Goal: Complete Application Form: Complete application form

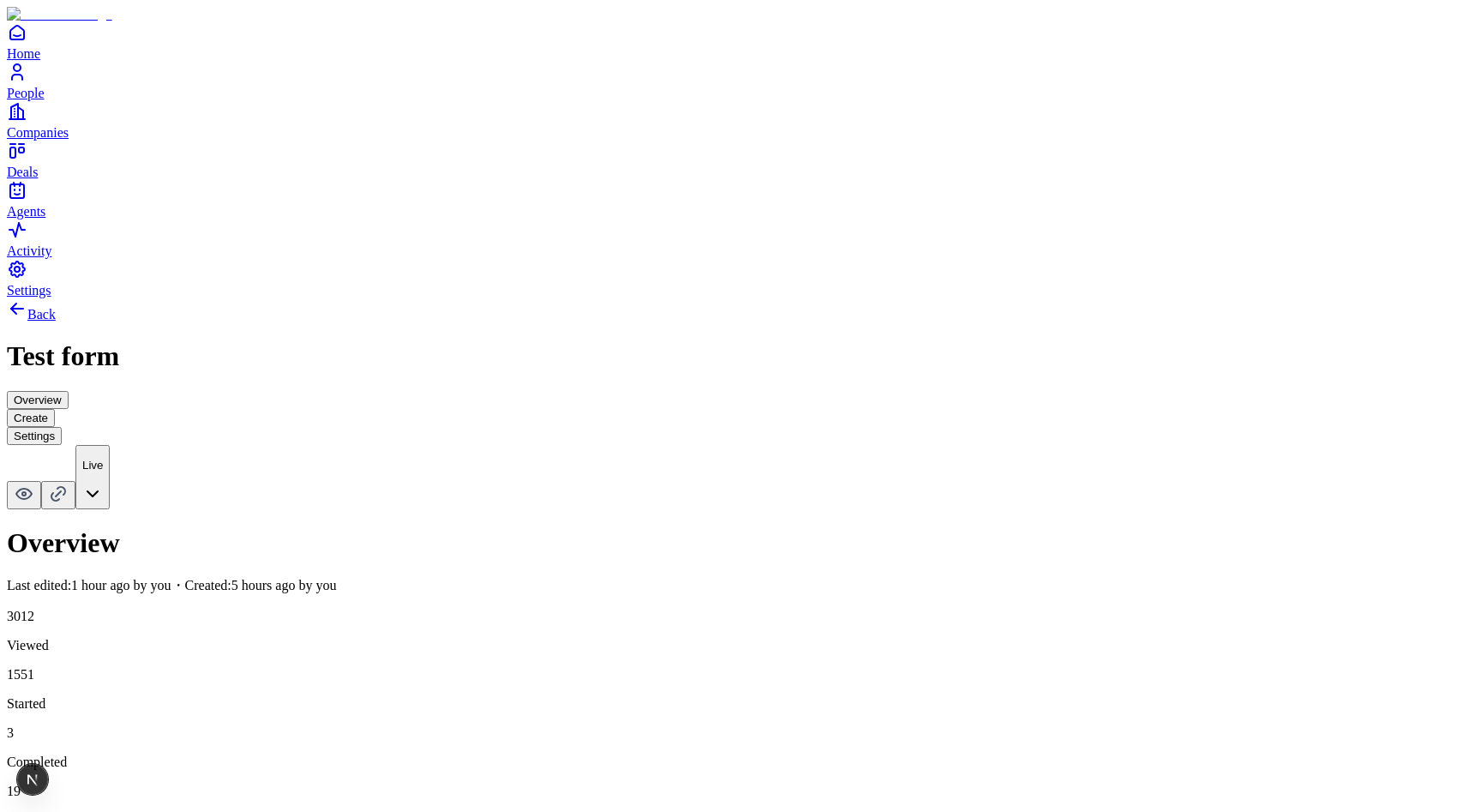
click at [1422, 55] on html "Home People Companies Deals Agents Activity Settings Back Test form Overview Cr…" at bounding box center [733, 551] width 1466 height 1102
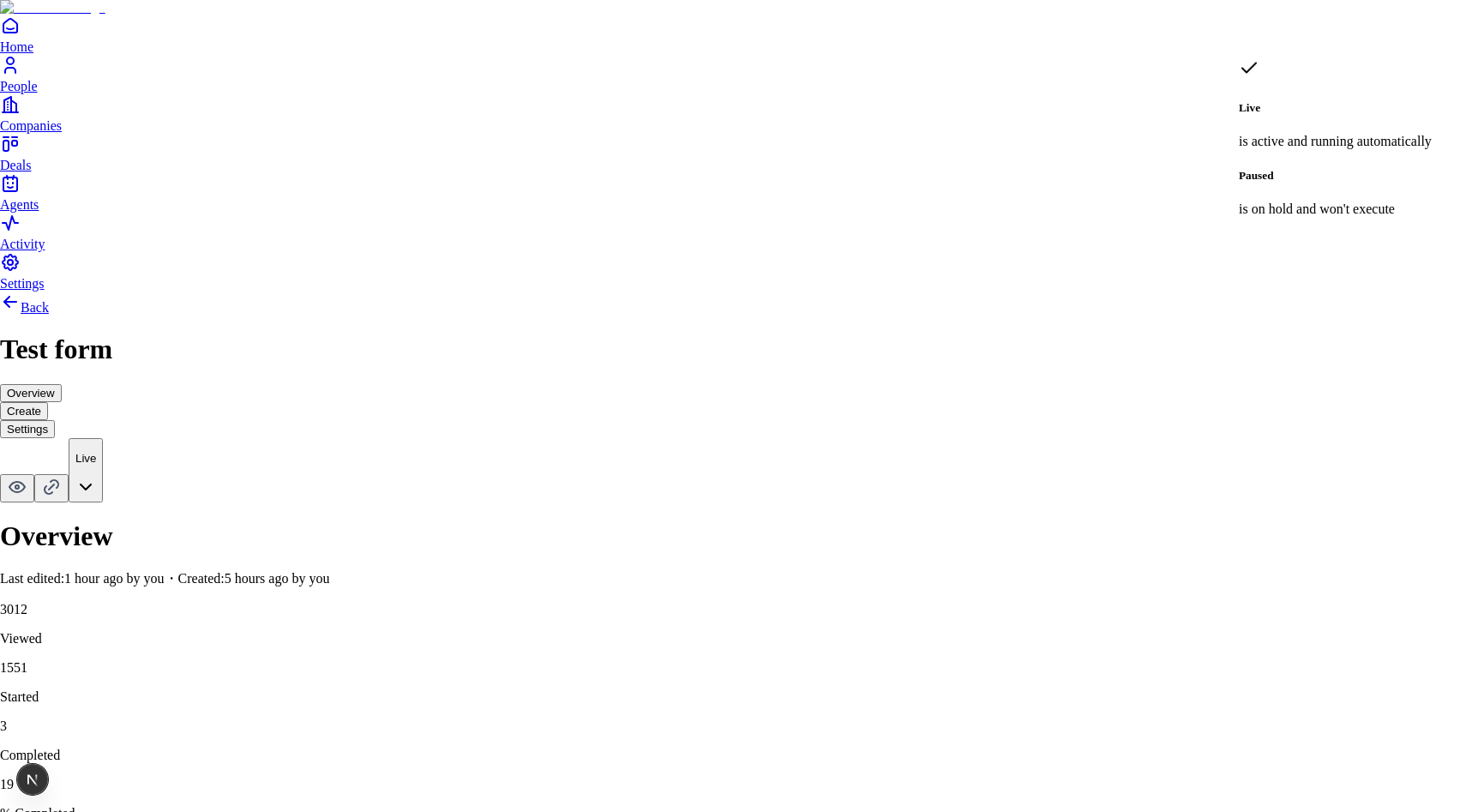
click at [1393, 212] on html "Home People Companies Deals Agents Activity Settings Back Test form Overview Cr…" at bounding box center [733, 547] width 1466 height 1095
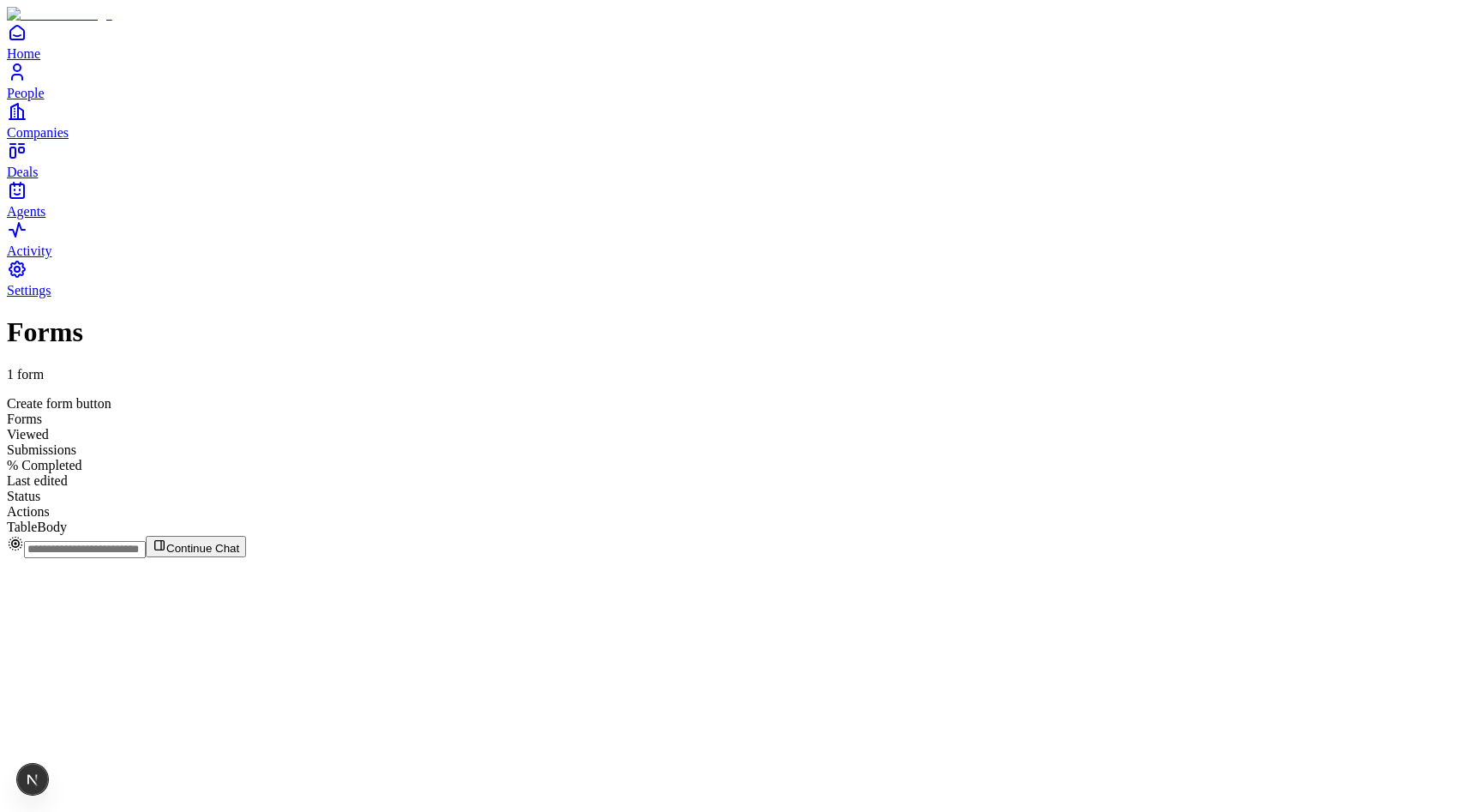
click at [608, 448] on div "Forms 1 form Create form button Forms Viewed Submissions % Completed Last edite…" at bounding box center [733, 425] width 1452 height 218
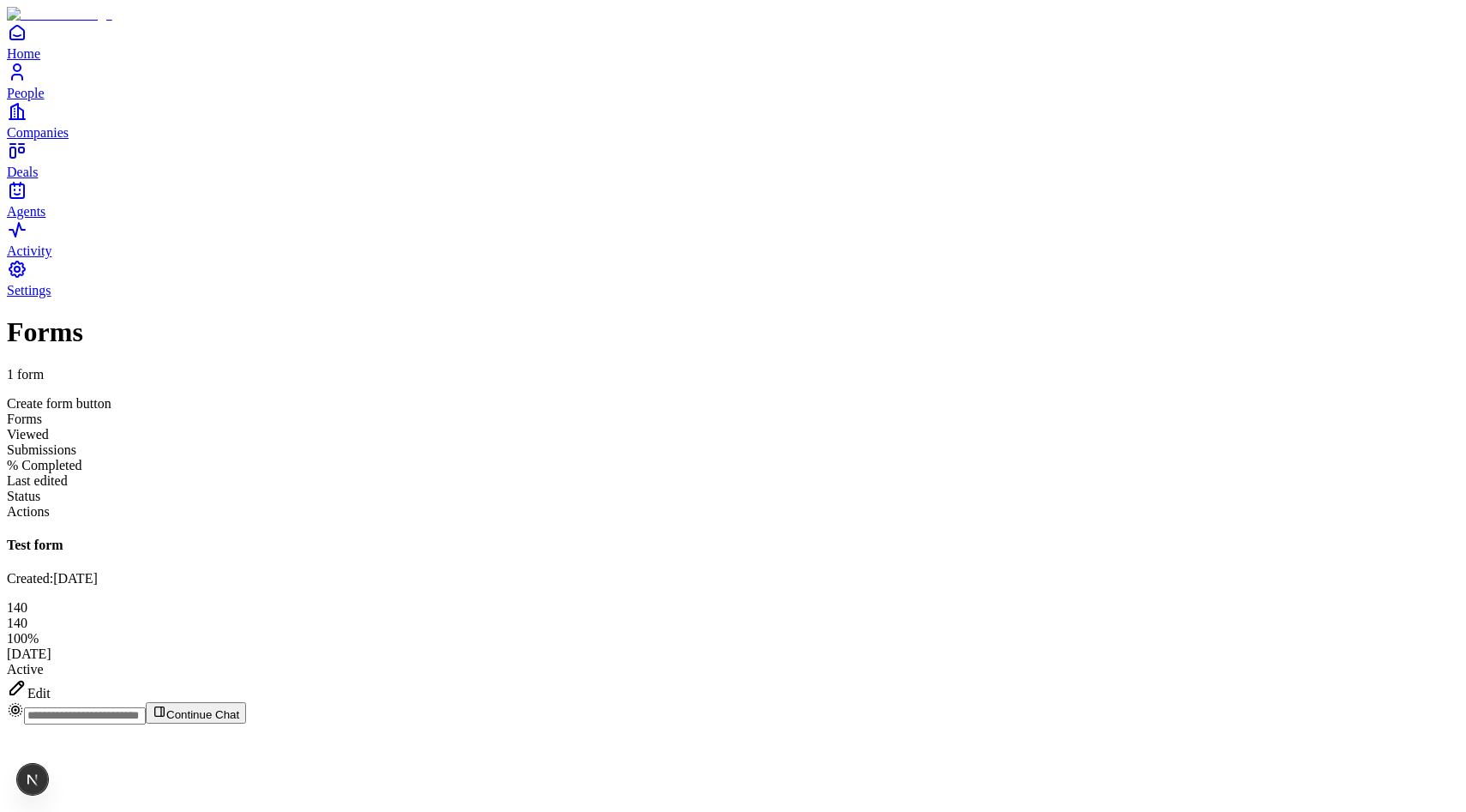
click at [1310, 677] on div "Edit" at bounding box center [733, 689] width 1452 height 24
click at [867, 316] on div "Forms 1 form Create form button Forms Viewed Submissions % Completed Last edite…" at bounding box center [733, 509] width 1452 height 385
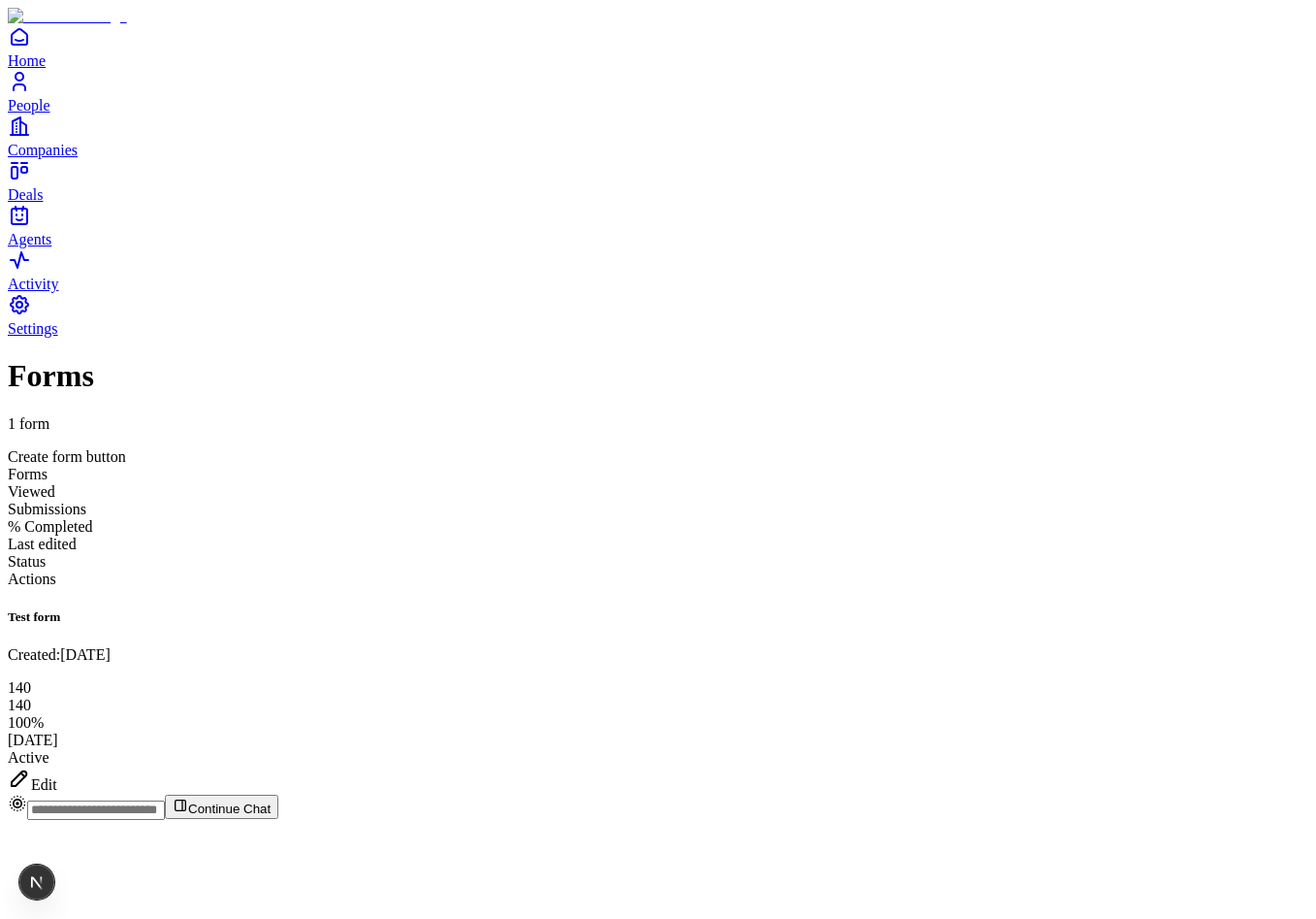
click at [776, 479] on div "Forms 1 form Create form button Forms Viewed Submissions % Completed Last edite…" at bounding box center [658, 576] width 1300 height 435
click at [771, 705] on div "Forms 1 form Create form button Forms Viewed Submissions % Completed Last edite…" at bounding box center [658, 576] width 1300 height 435
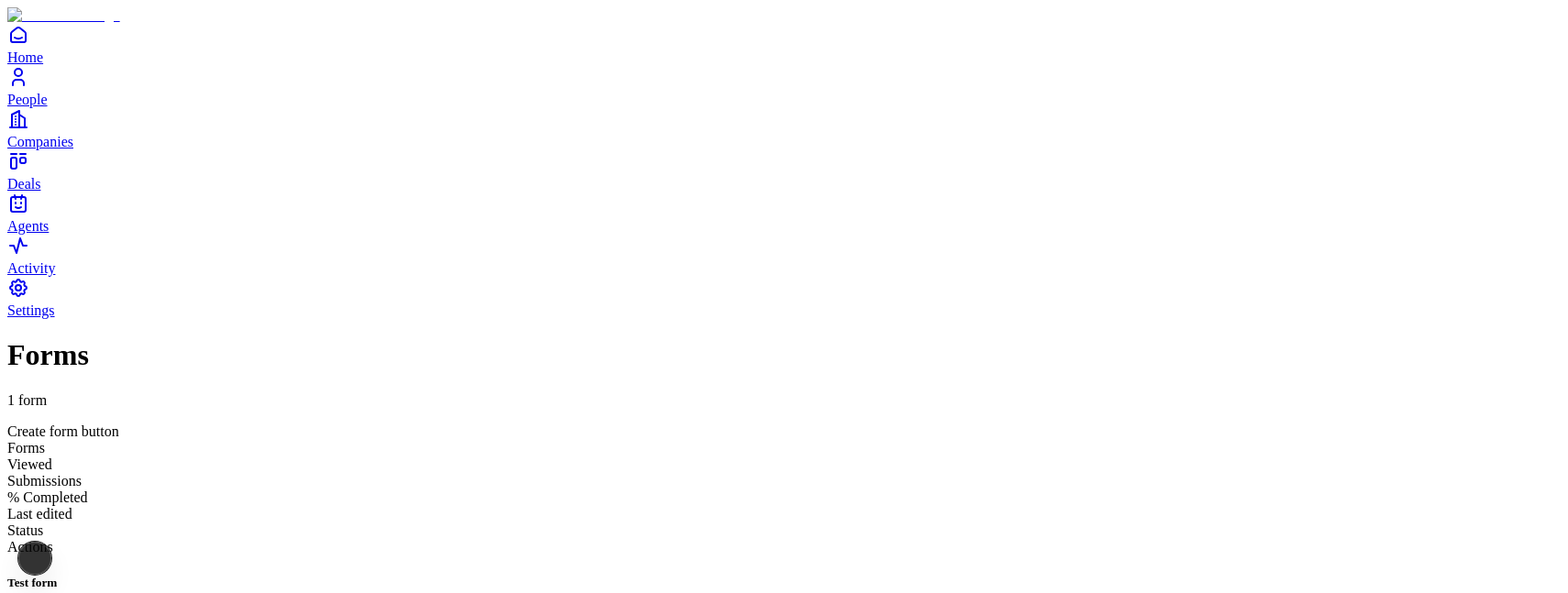
click at [1294, 479] on div "Forms 1 form Create form button Forms Viewed Submissions % Completed Last edite…" at bounding box center [784, 544] width 1553 height 412
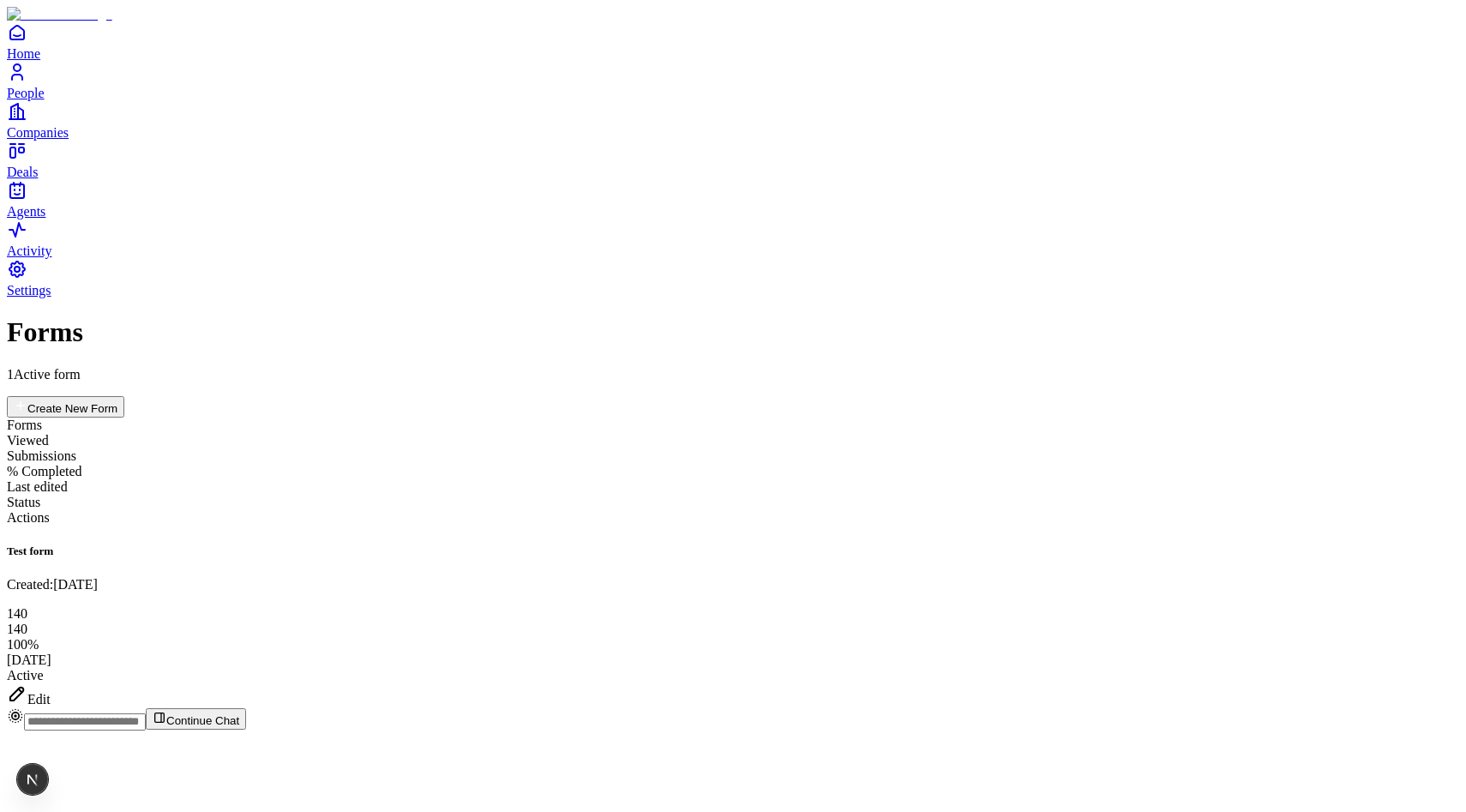
click at [1370, 553] on div "Edit" at bounding box center [733, 695] width 1452 height 24
click at [1363, 684] on div "Edit" at bounding box center [733, 695] width 1452 height 24
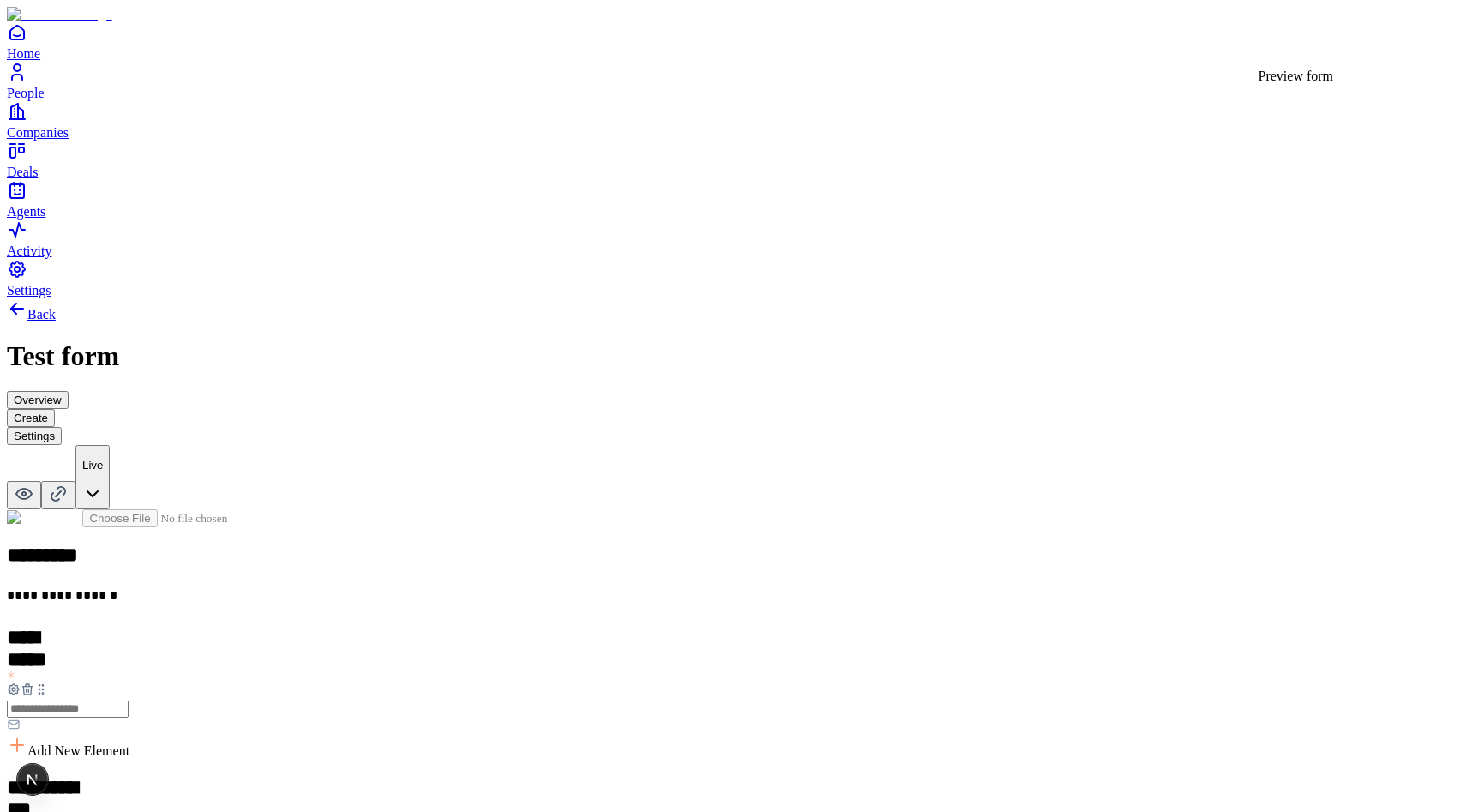
click at [34, 483] on icon at bounding box center [24, 494] width 21 height 21
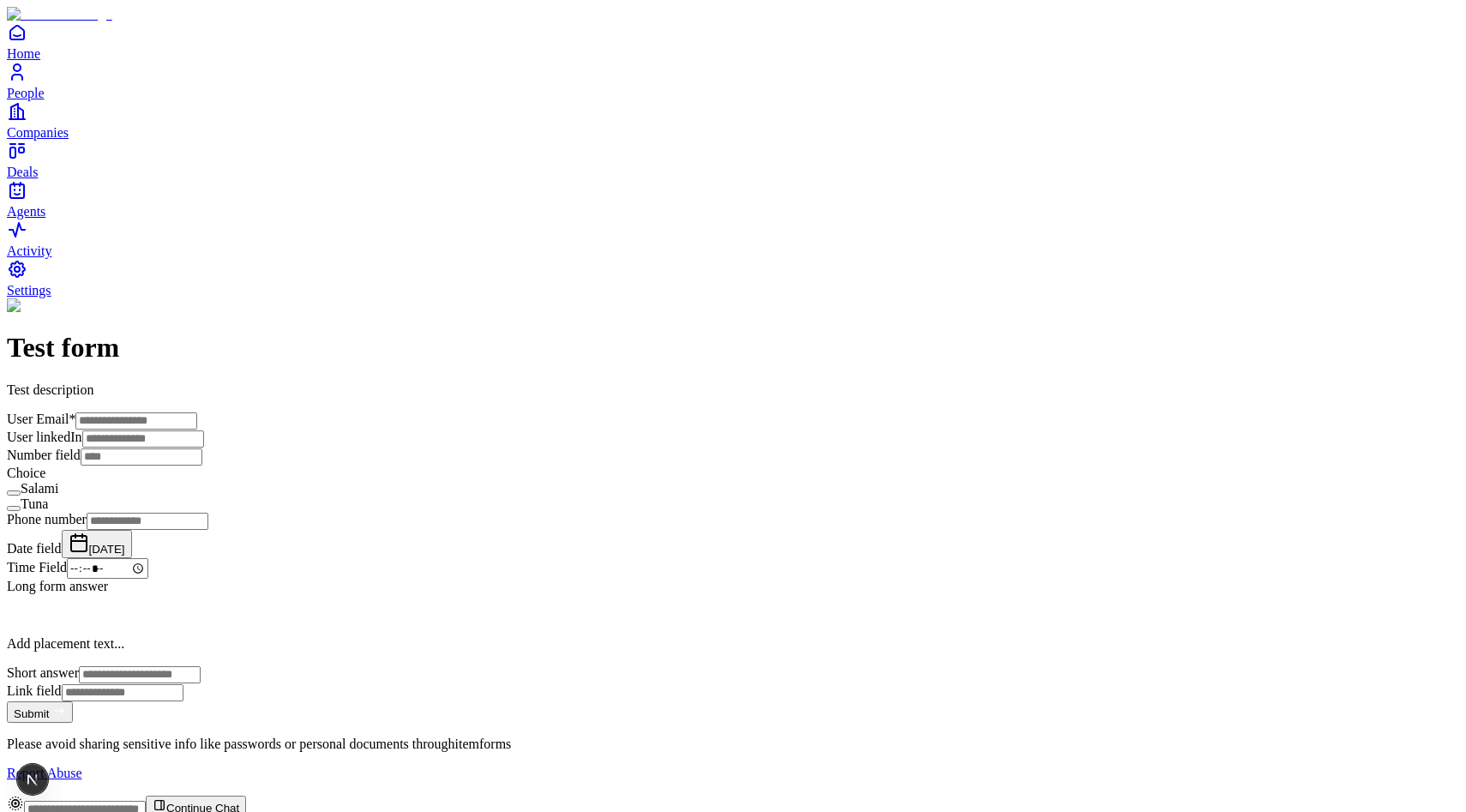
scroll to position [378, 0]
click at [639, 481] on div "User Email * User linkedIn Number field Choice Salami Tuna Phone number Date fi…" at bounding box center [733, 556] width 1452 height 289
click at [132, 530] on button "[DATE]" at bounding box center [97, 544] width 70 height 28
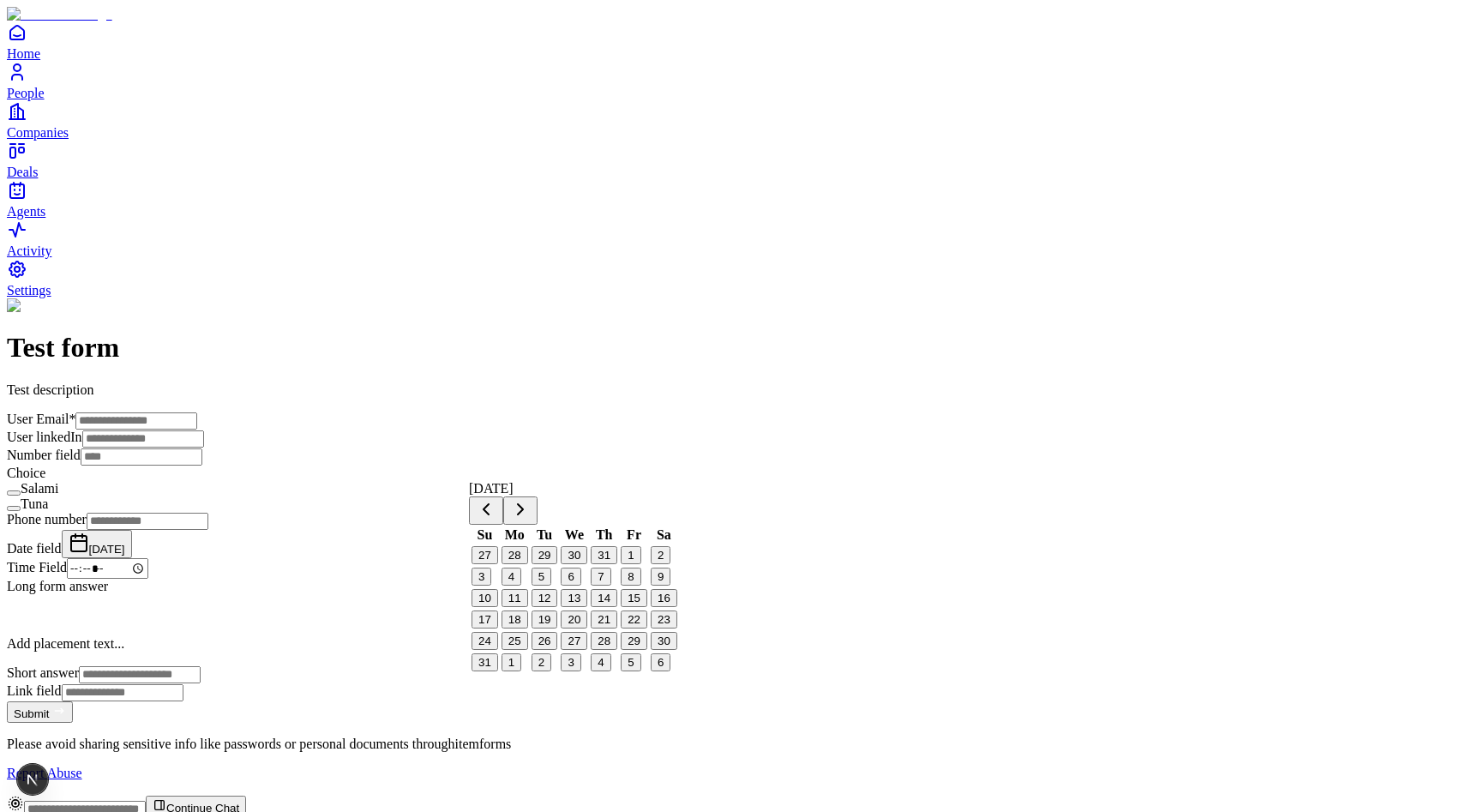
click at [587, 649] on button "27" at bounding box center [573, 641] width 26 height 18
click at [815, 560] on div "Test form Test description User Email * User linkedIn Number field Choice Salam…" at bounding box center [733, 539] width 1452 height 482
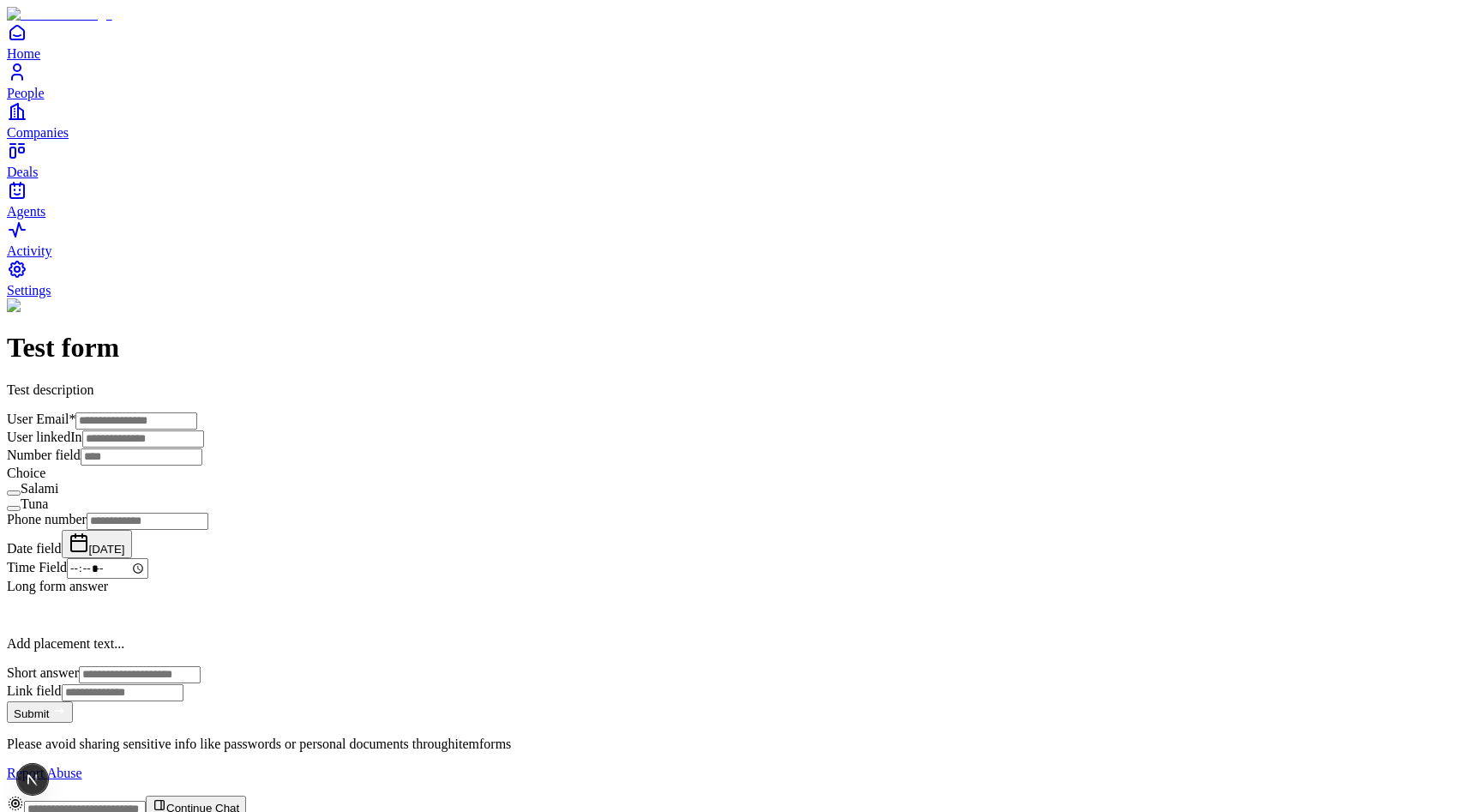
click at [132, 530] on button "Aug 26, 2025" at bounding box center [97, 544] width 70 height 28
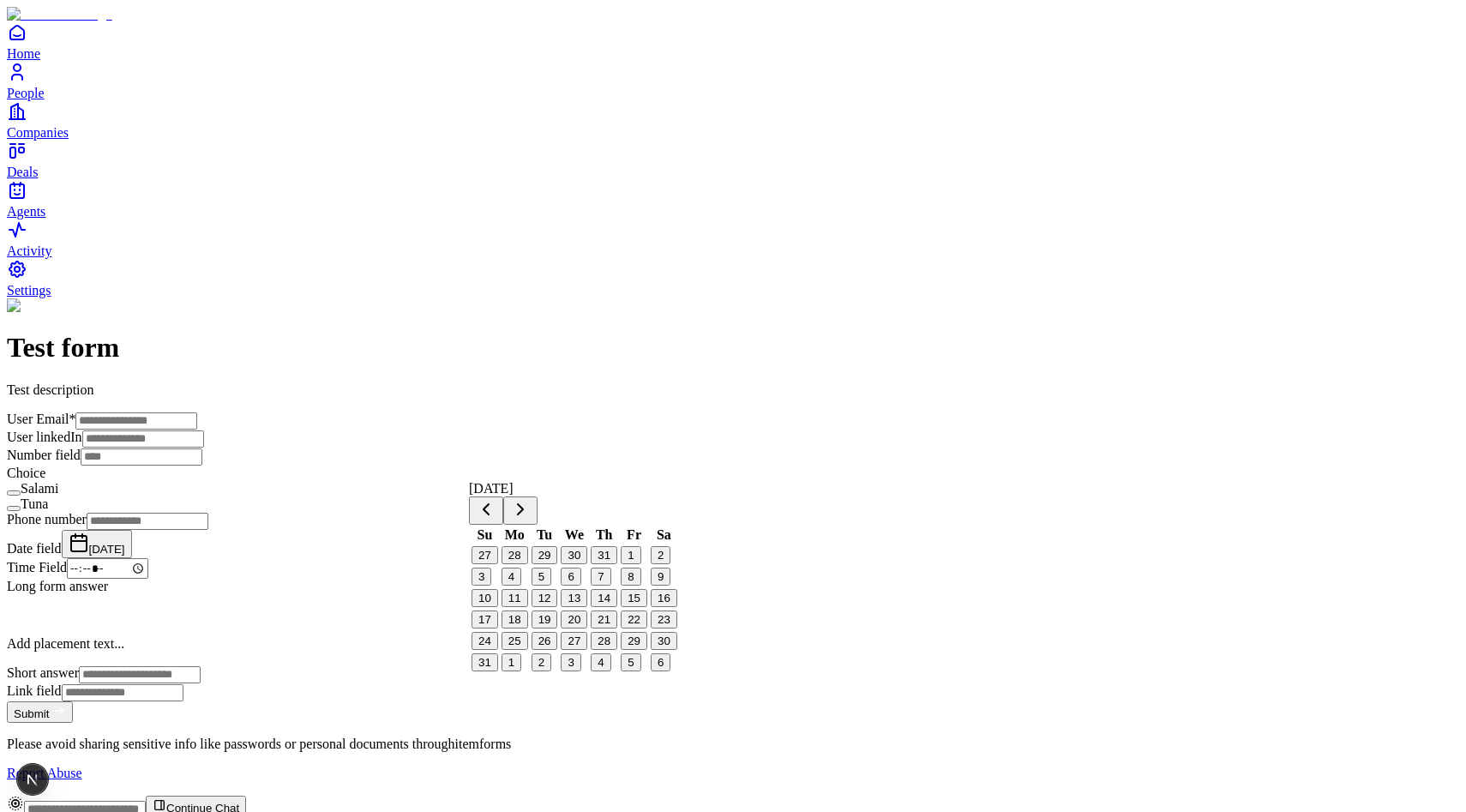
click at [587, 649] on button "27" at bounding box center [573, 641] width 26 height 18
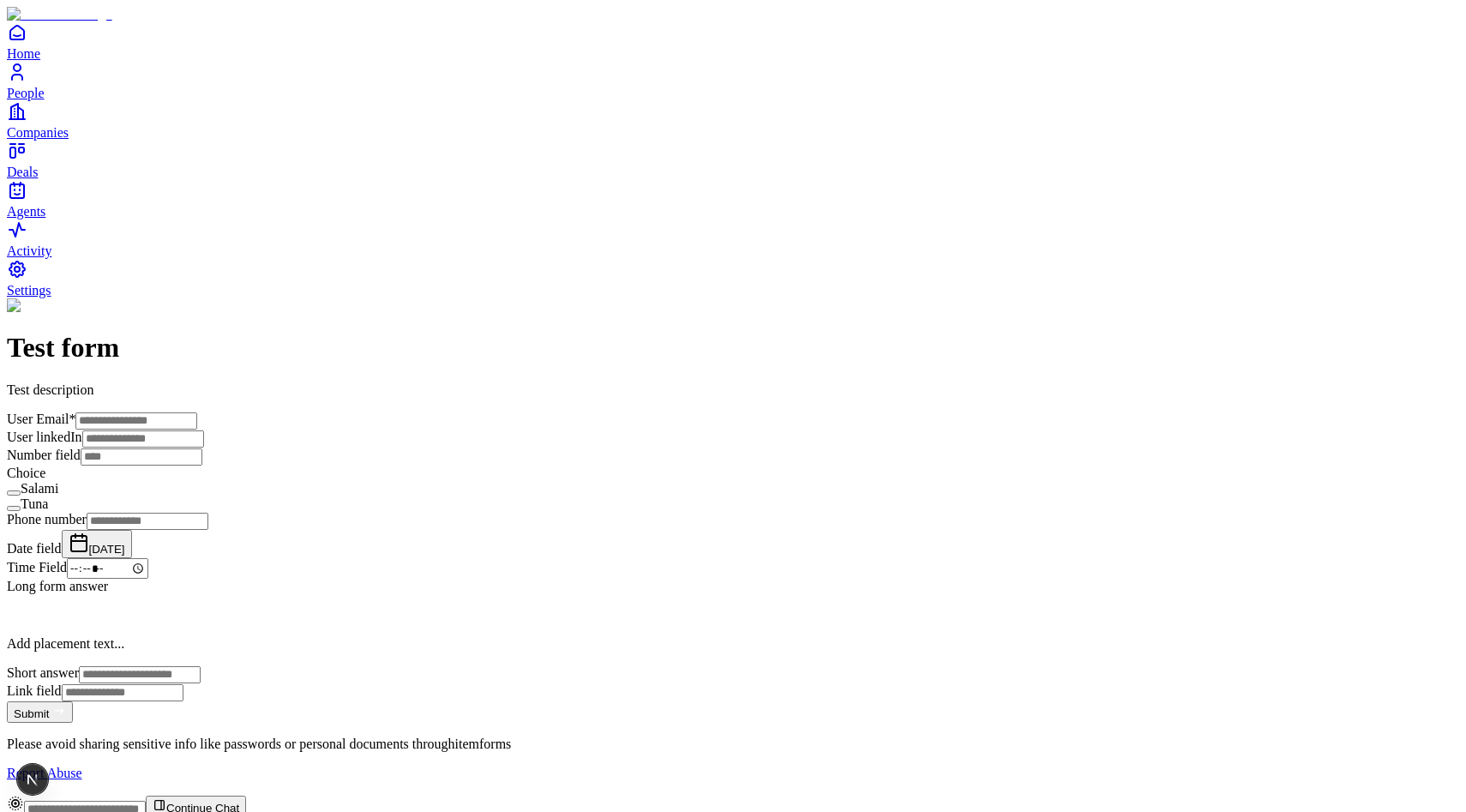
scroll to position [656, 0]
click at [125, 543] on span "[DATE]" at bounding box center [107, 549] width 36 height 13
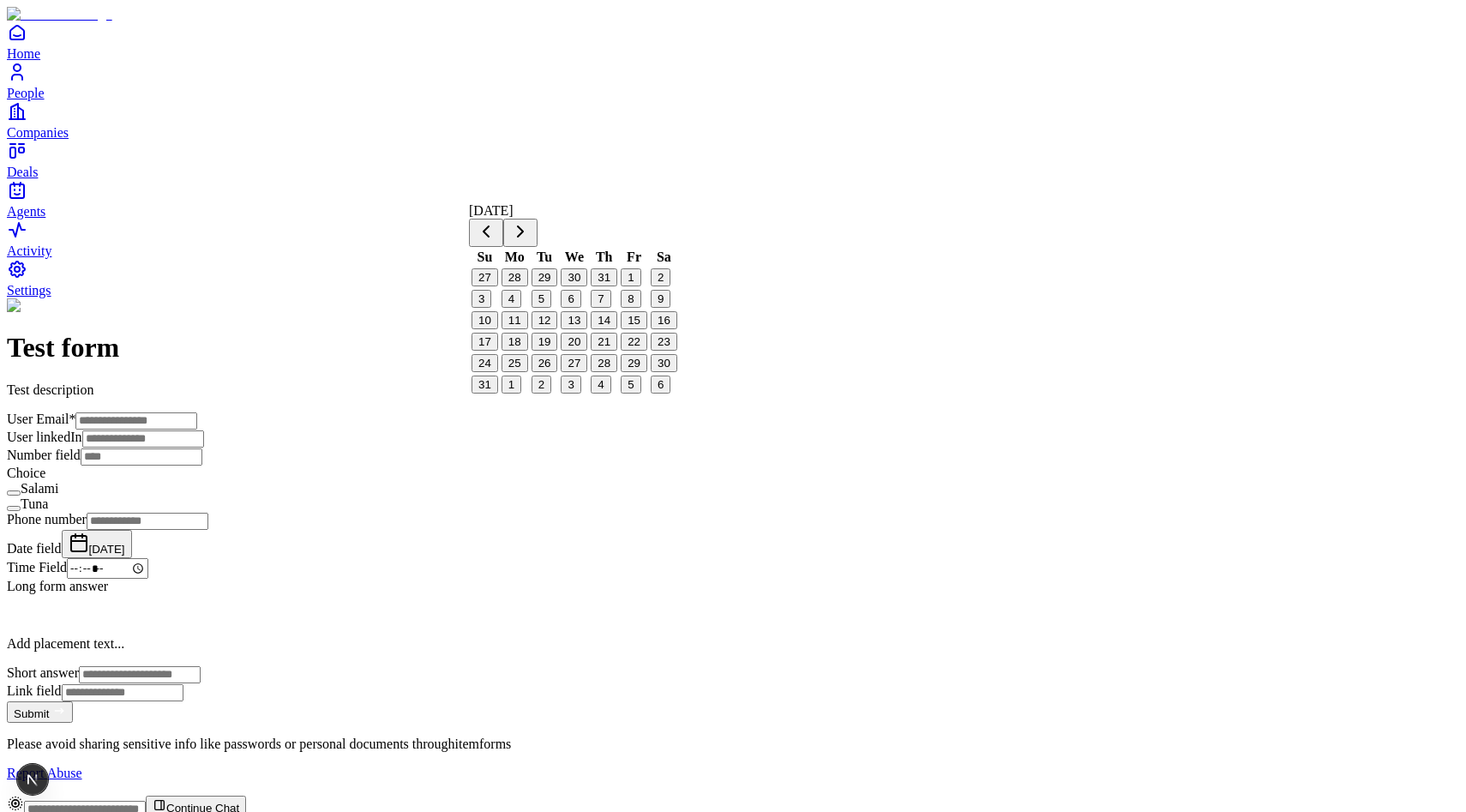
click at [586, 350] on button "20" at bounding box center [573, 341] width 26 height 18
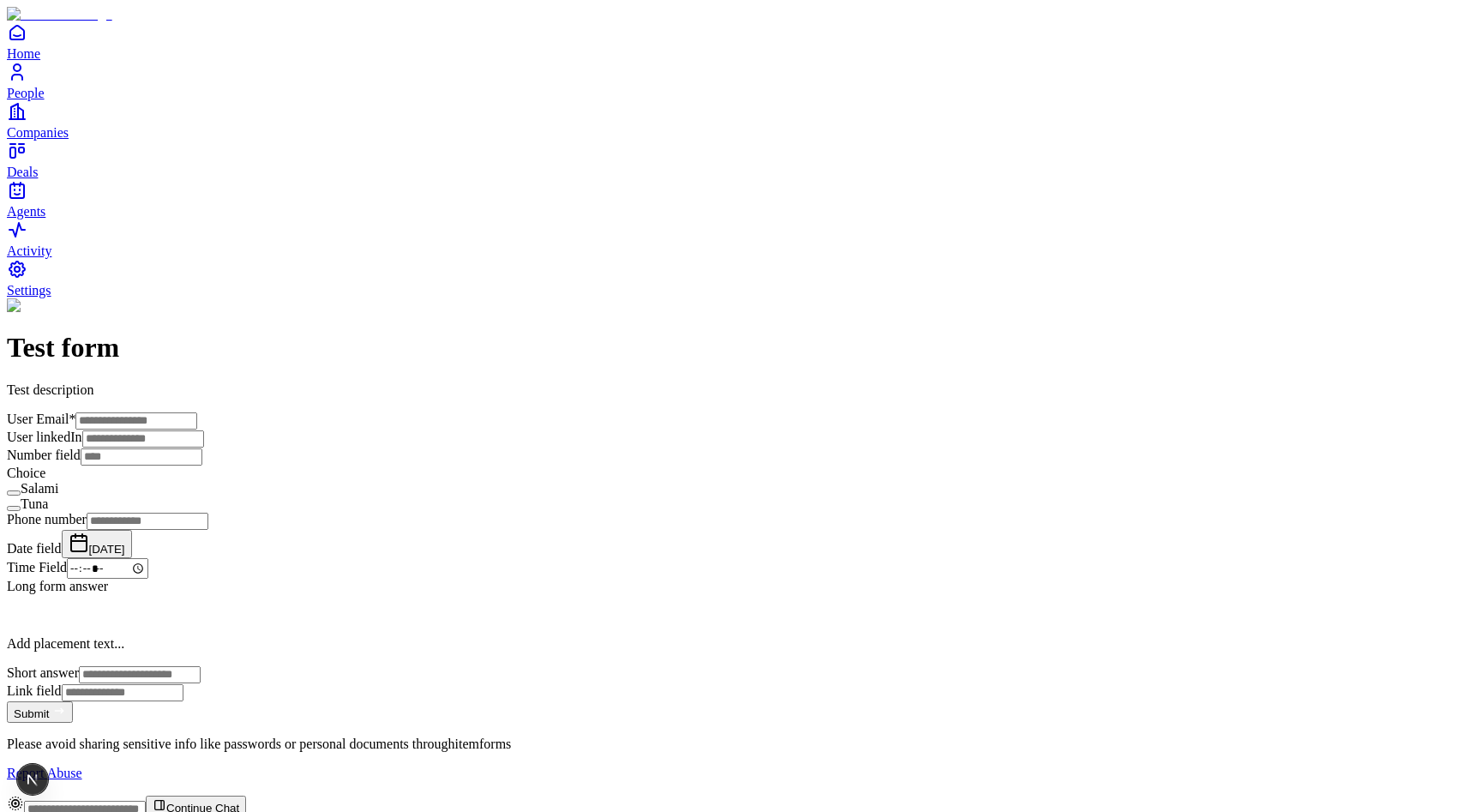
click at [132, 530] on button "Aug 19, 2025" at bounding box center [97, 544] width 70 height 28
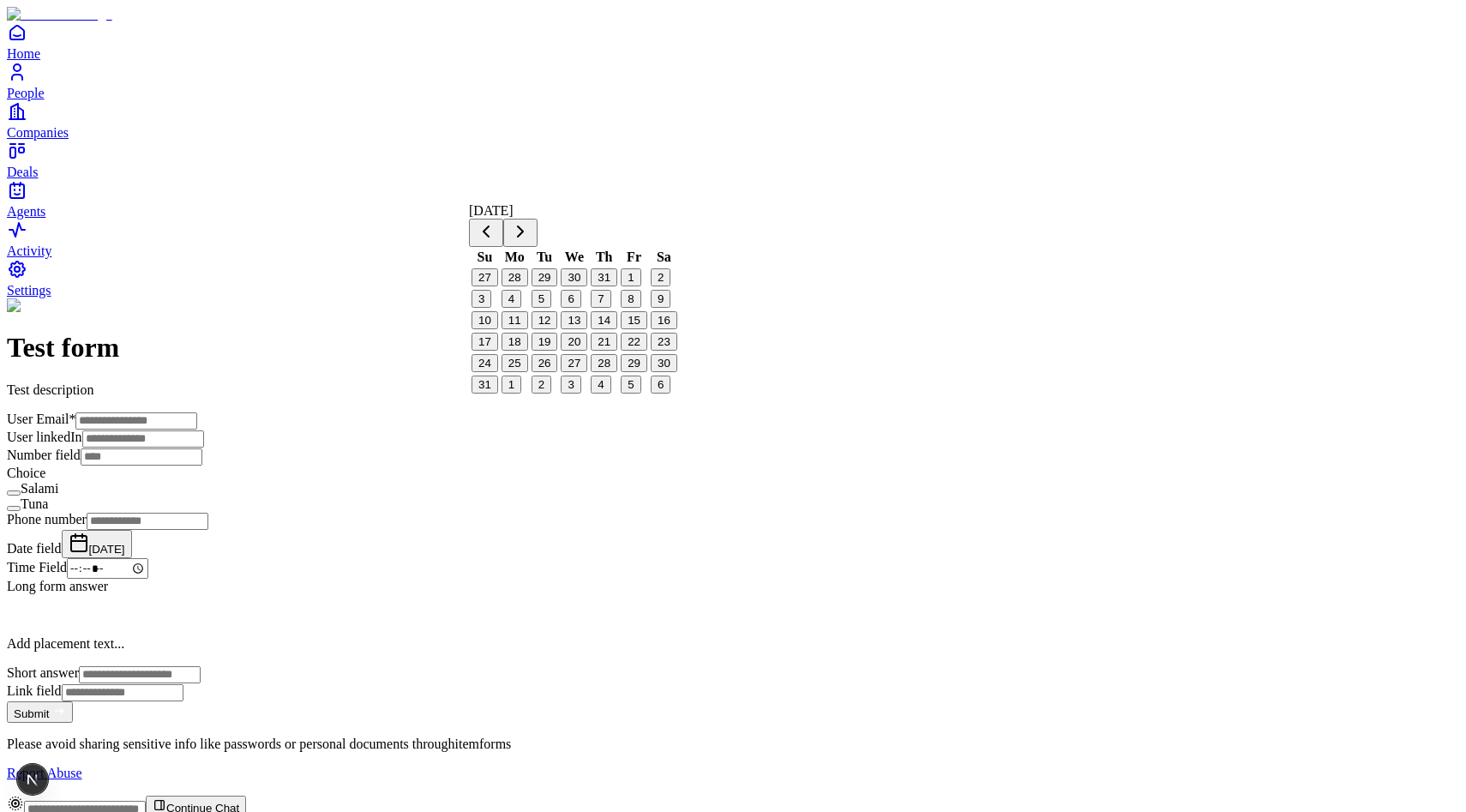
click at [617, 350] on button "21" at bounding box center [604, 341] width 26 height 18
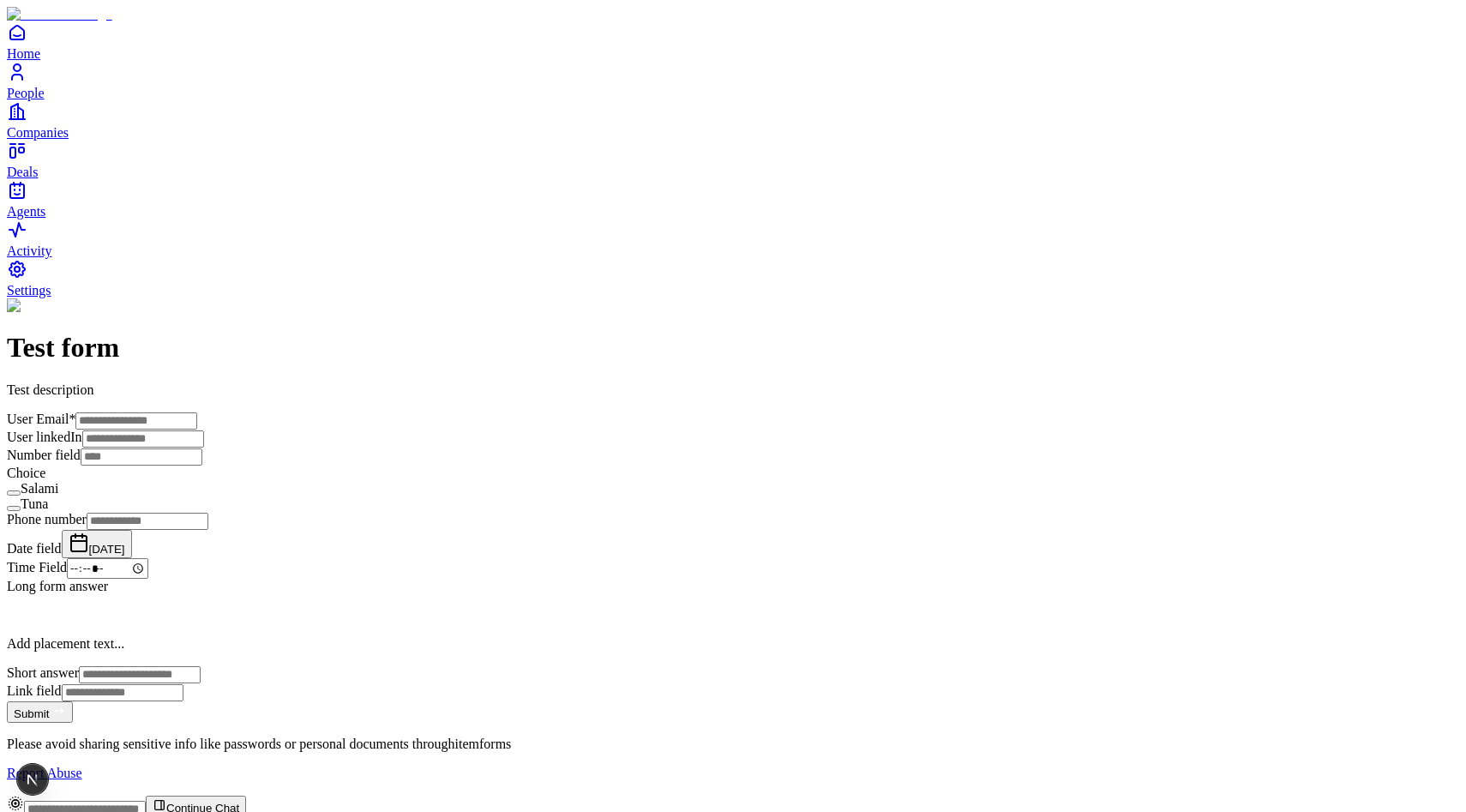
click at [132, 530] on button "Aug 20, 2025" at bounding box center [97, 544] width 70 height 28
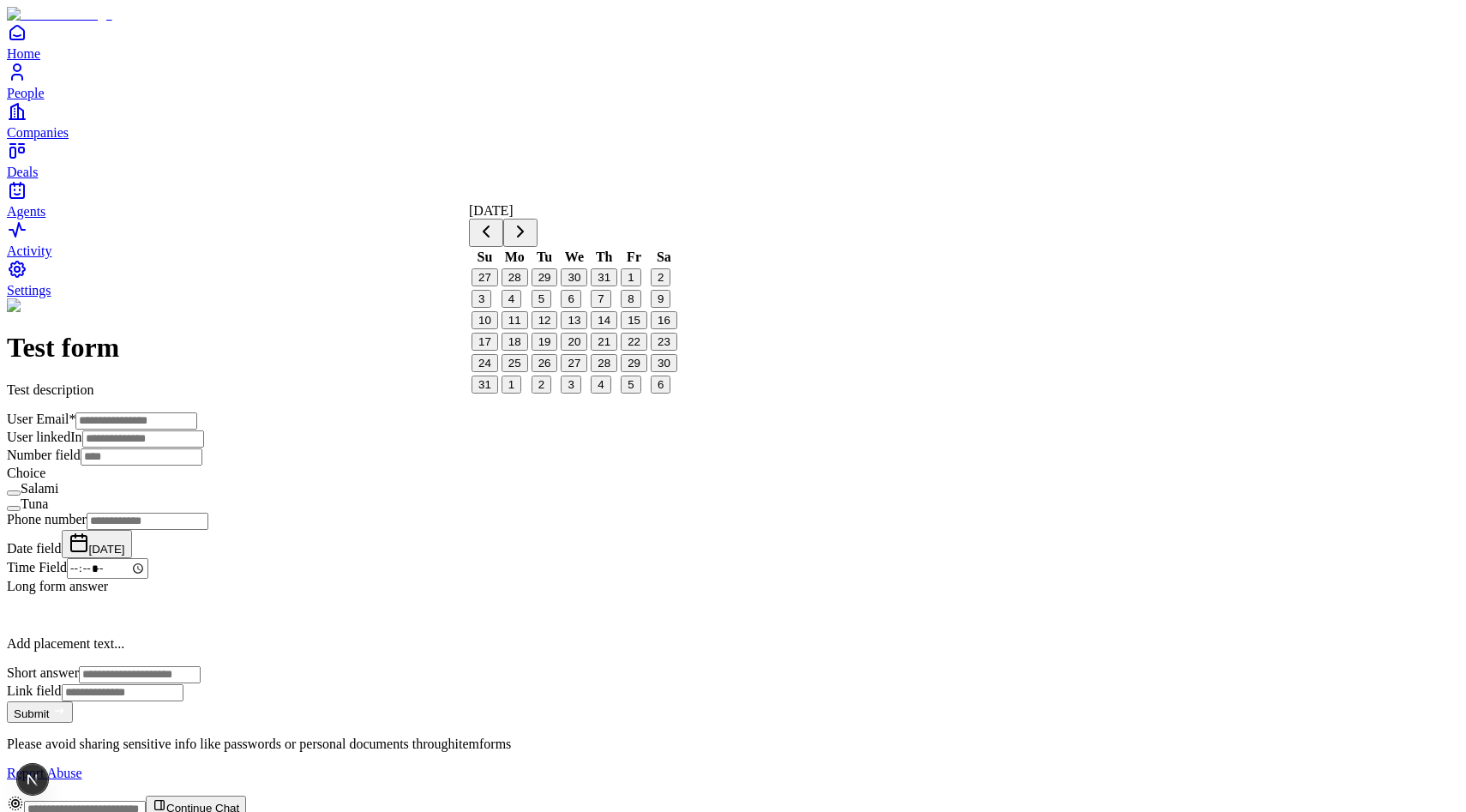
click at [647, 350] on button "22" at bounding box center [634, 341] width 26 height 18
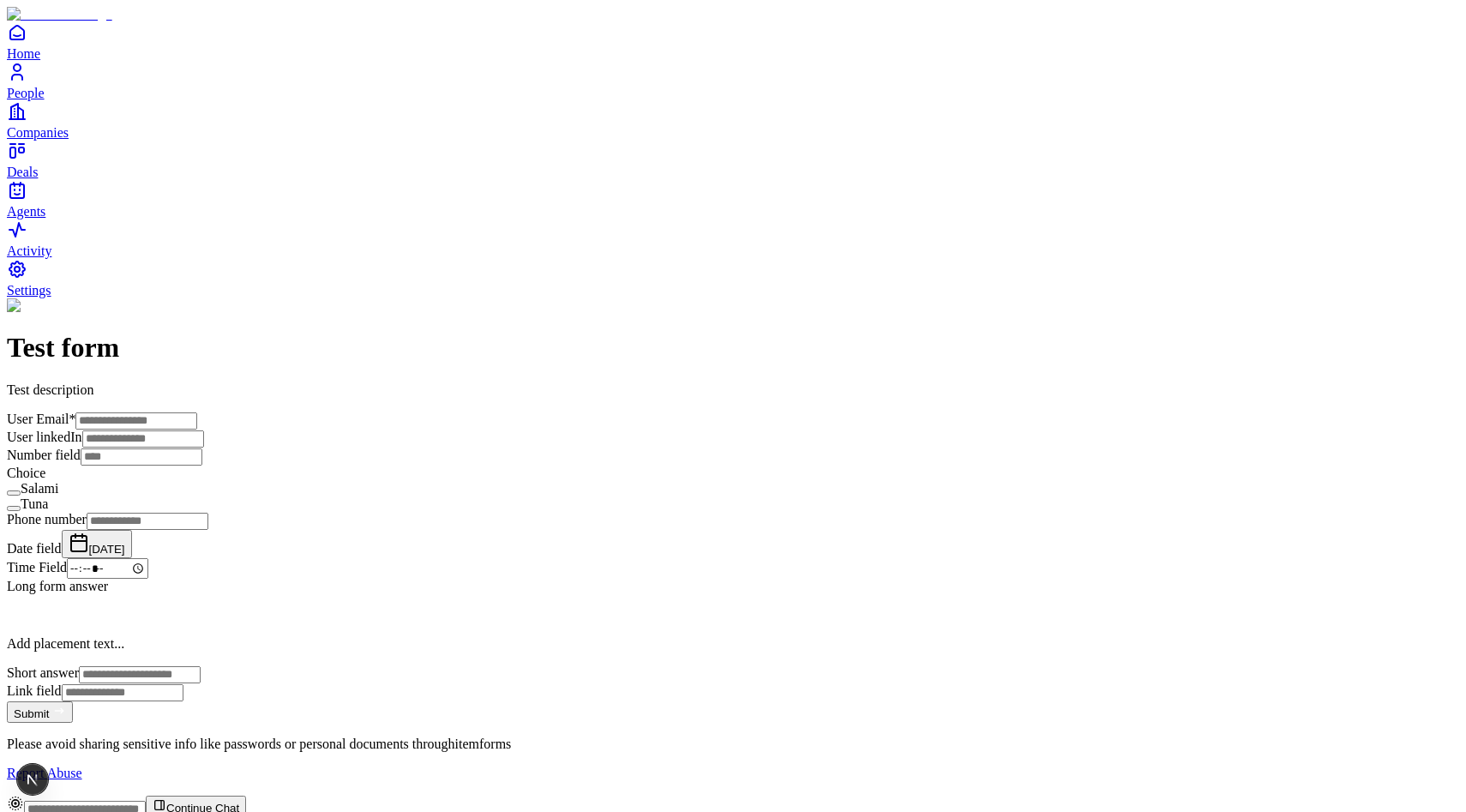
click at [149, 558] on input "Time Field" at bounding box center [107, 568] width 81 height 21
click at [403, 396] on div "Test form Test description User Email * User linkedIn Number field Choice Salam…" at bounding box center [733, 539] width 1452 height 482
click at [149, 558] on input "*****" at bounding box center [107, 568] width 81 height 21
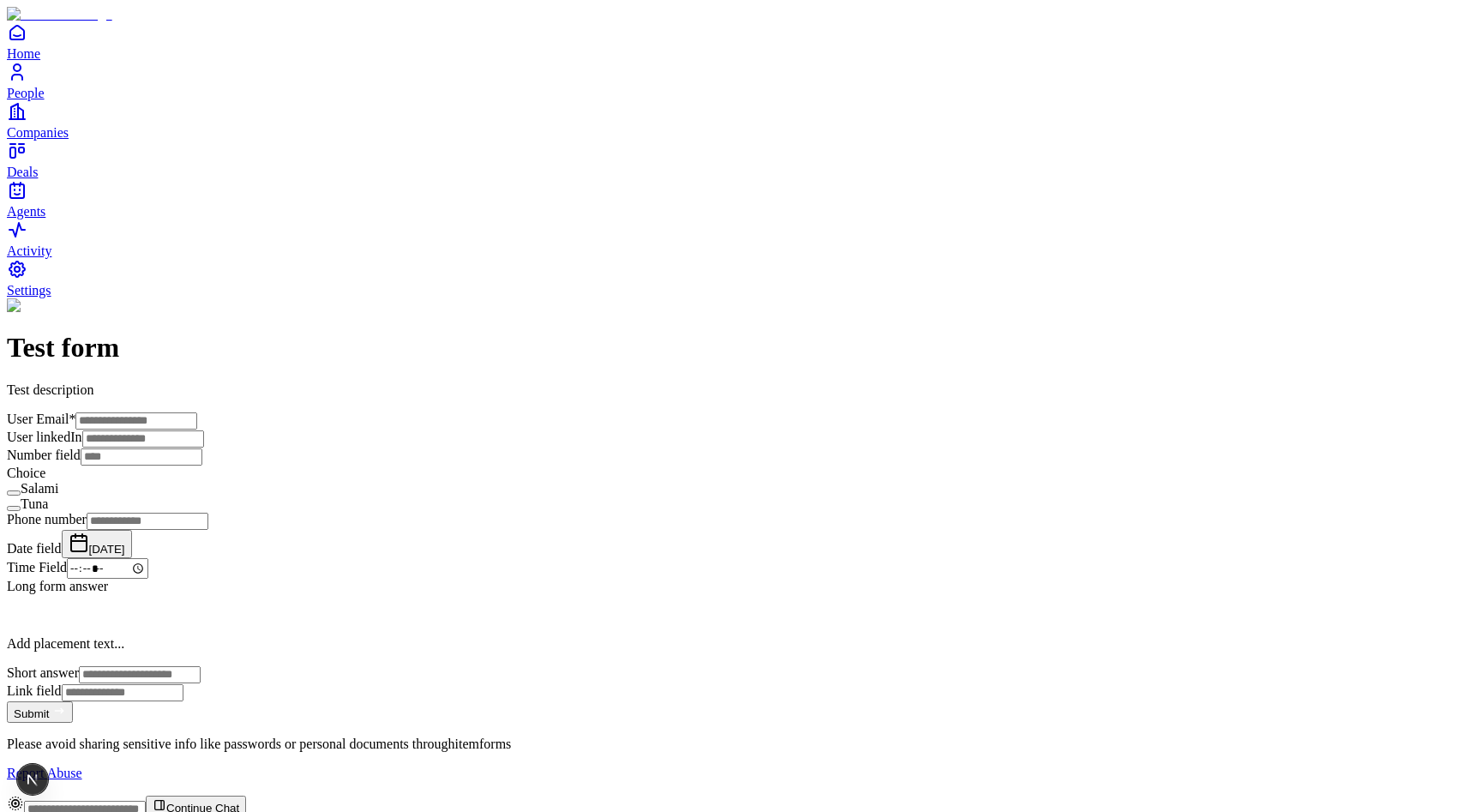
type input "*****"
click at [396, 392] on div "Test form Test description User Email * User linkedIn Number field Choice Salam…" at bounding box center [733, 539] width 1452 height 482
click at [125, 543] on span "[DATE]" at bounding box center [107, 549] width 36 height 13
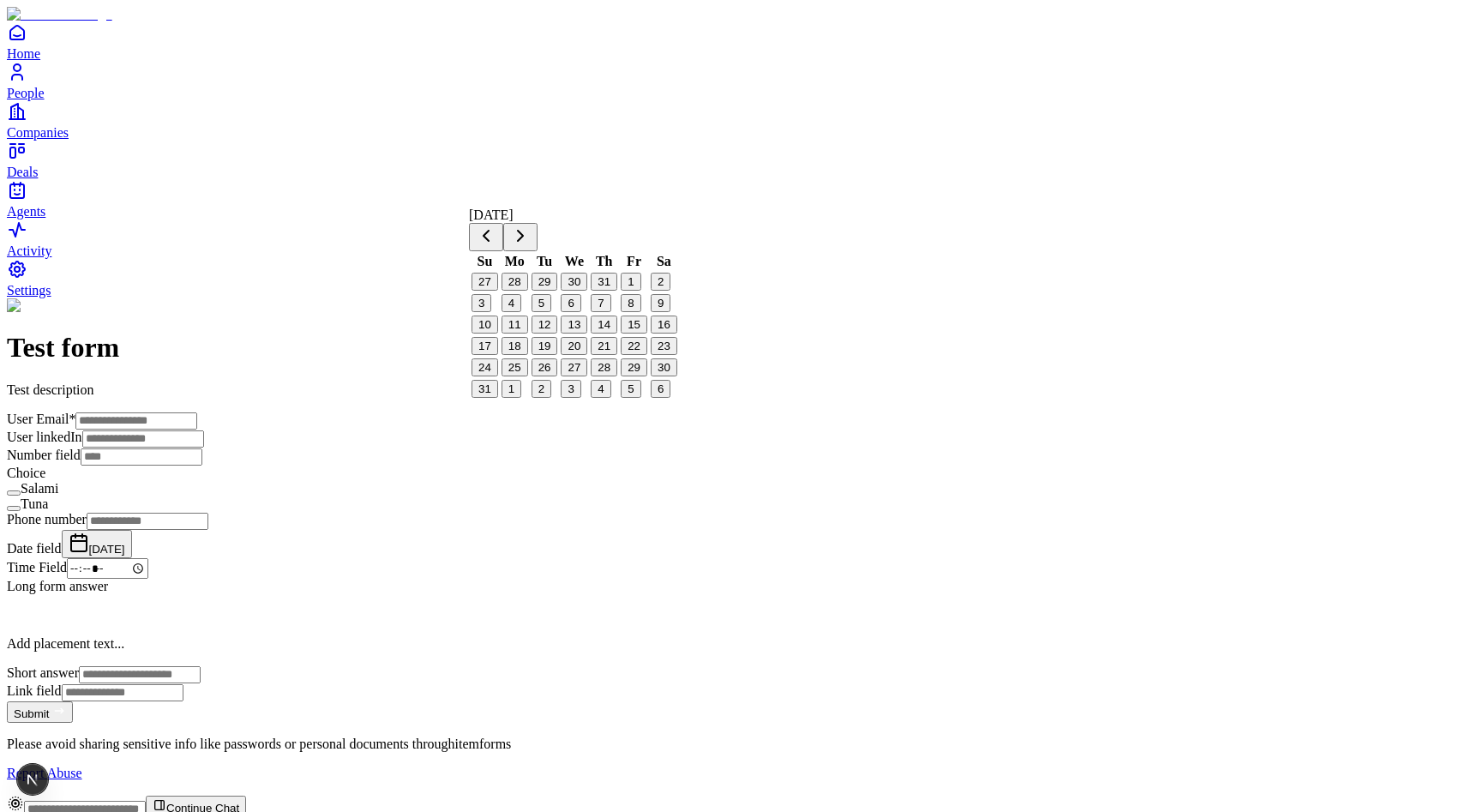
click at [584, 355] on button "20" at bounding box center [573, 345] width 26 height 18
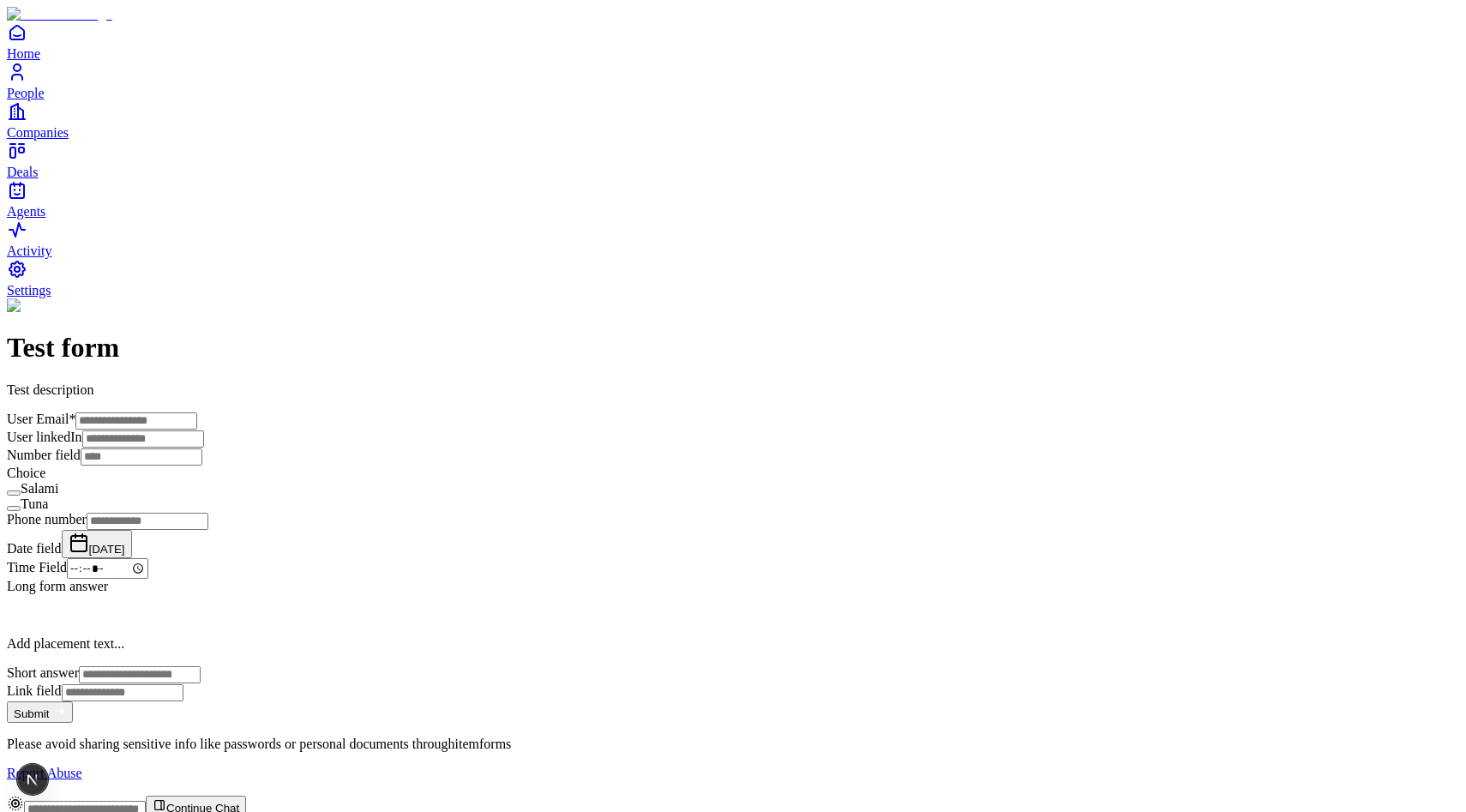
click at [132, 530] on button "[DATE]" at bounding box center [97, 544] width 70 height 28
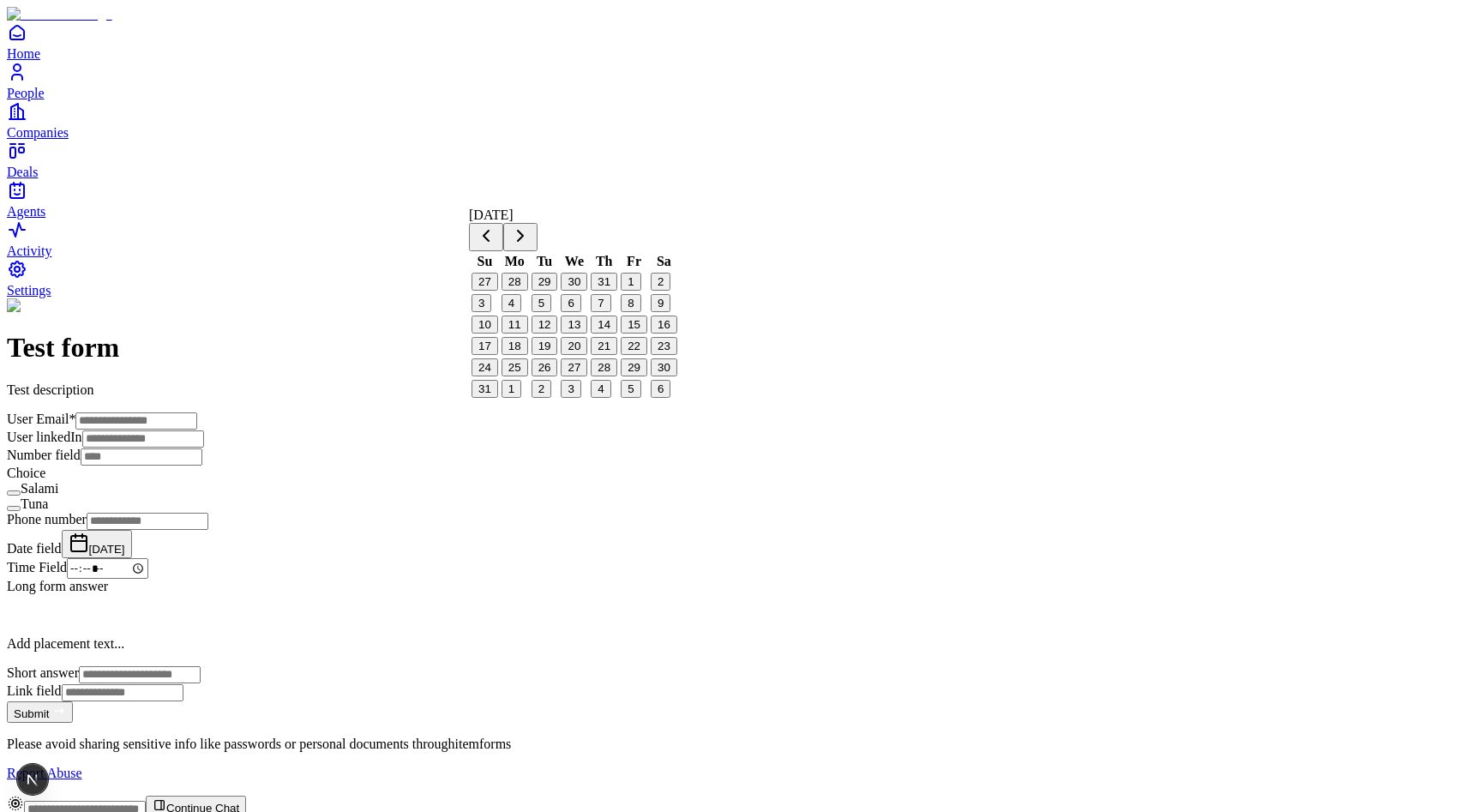
click at [647, 377] on button "29" at bounding box center [634, 367] width 26 height 18
